Goal: Task Accomplishment & Management: Use online tool/utility

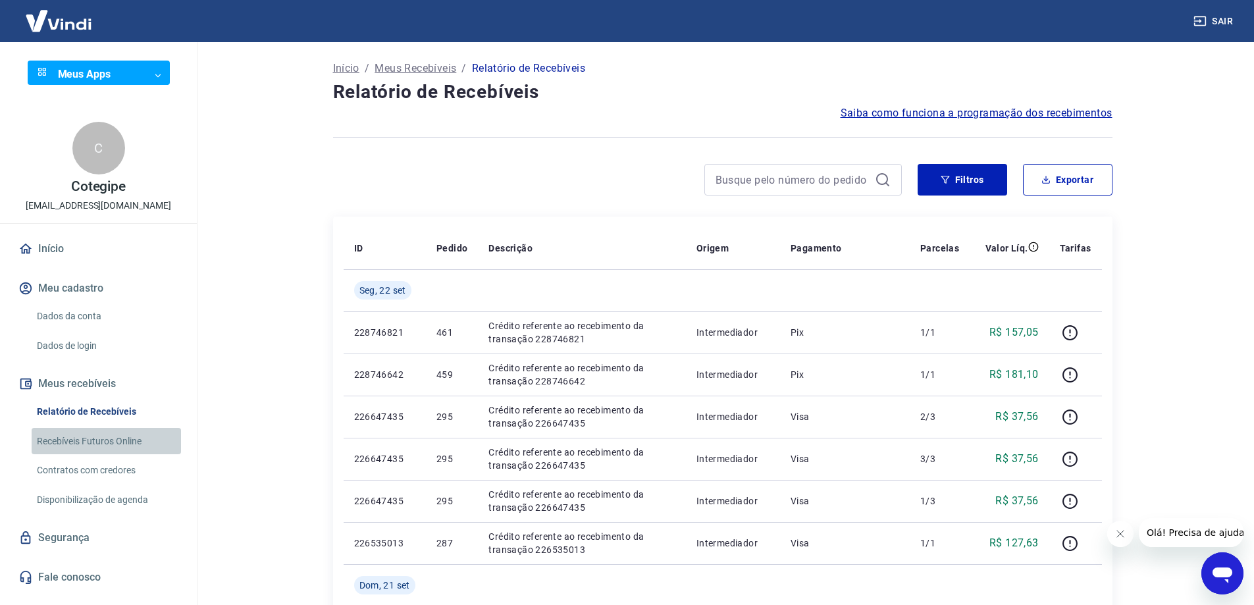
click at [90, 440] on link "Recebíveis Futuros Online" at bounding box center [106, 441] width 149 height 27
